Goal: Navigation & Orientation: Find specific page/section

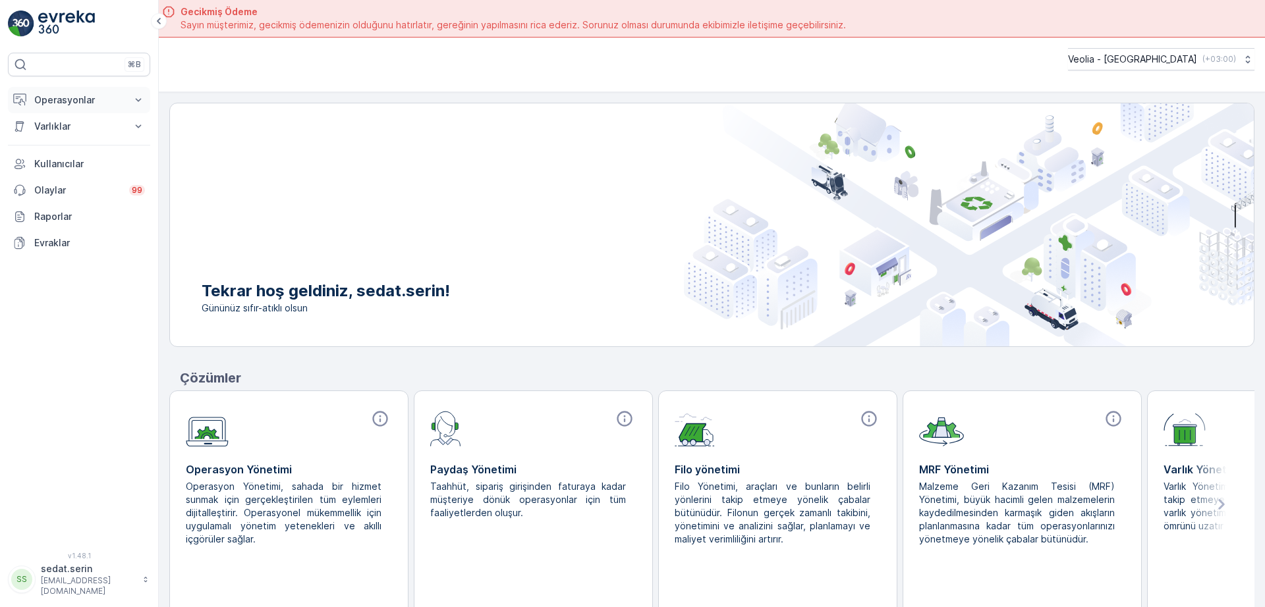
click at [134, 99] on icon at bounding box center [138, 100] width 13 height 13
click at [75, 148] on link "Planlama" at bounding box center [89, 141] width 122 height 18
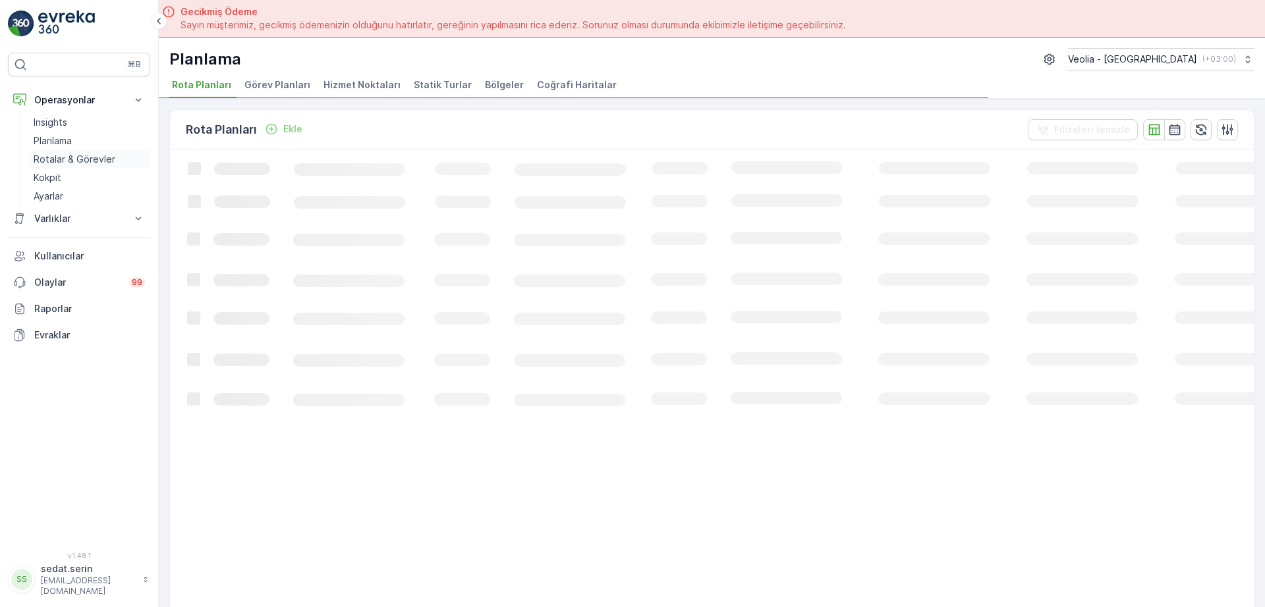
click at [79, 162] on p "Rotalar & Görevler" at bounding box center [75, 159] width 82 height 13
